Goal: Find contact information: Find contact information

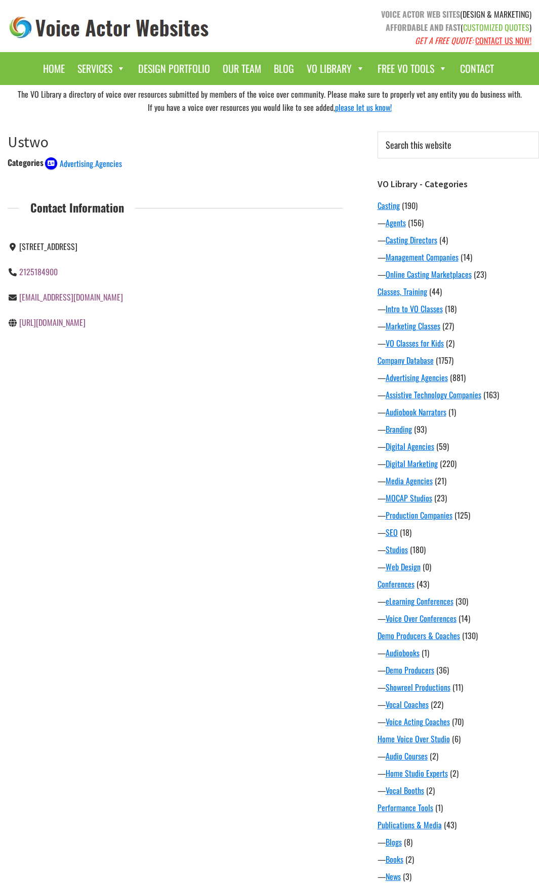
click at [60, 303] on link "[EMAIL_ADDRESS][DOMAIN_NAME]" at bounding box center [71, 297] width 104 height 12
click at [89, 365] on main "Ustwo [DATE] by Voice Actor Websites Categories Advertising Agencies Contact In…" at bounding box center [175, 256] width 350 height 281
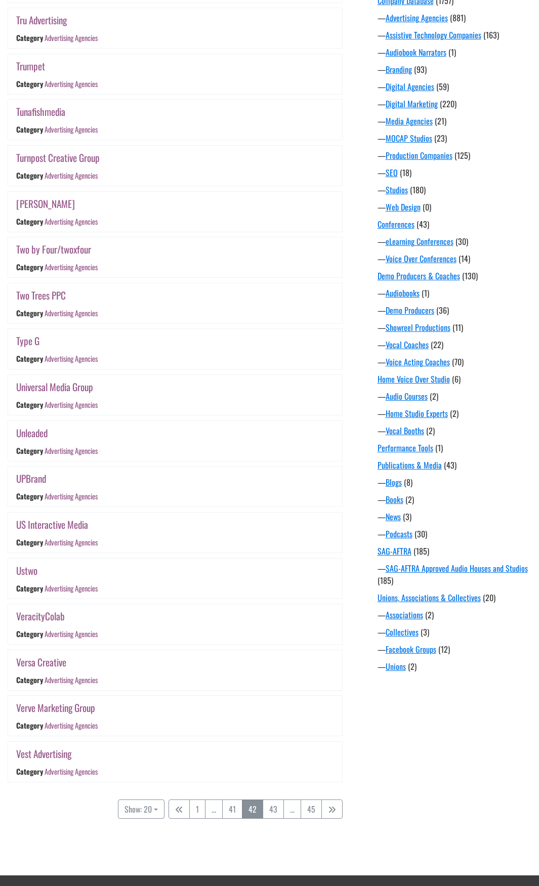
scroll to position [403, 0]
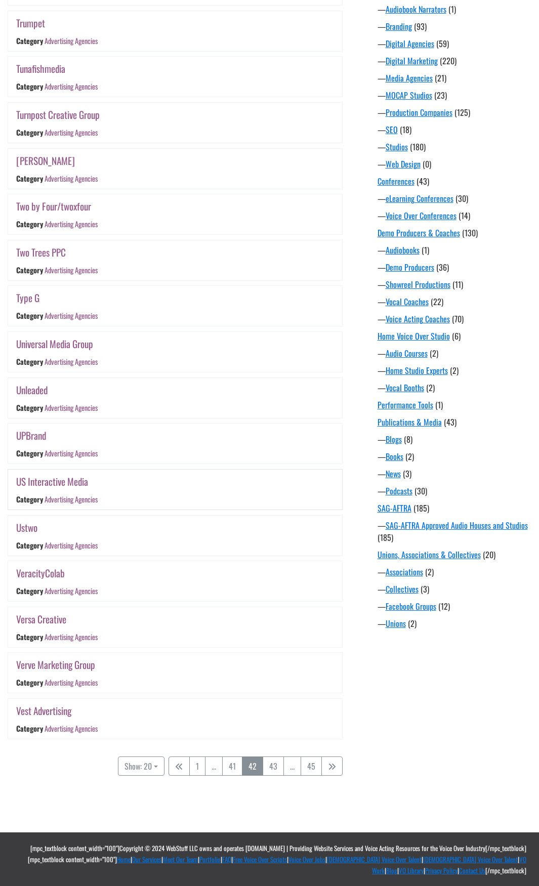
click at [76, 485] on link "US Interactive Media" at bounding box center [52, 481] width 72 height 15
